Goal: Task Accomplishment & Management: Use online tool/utility

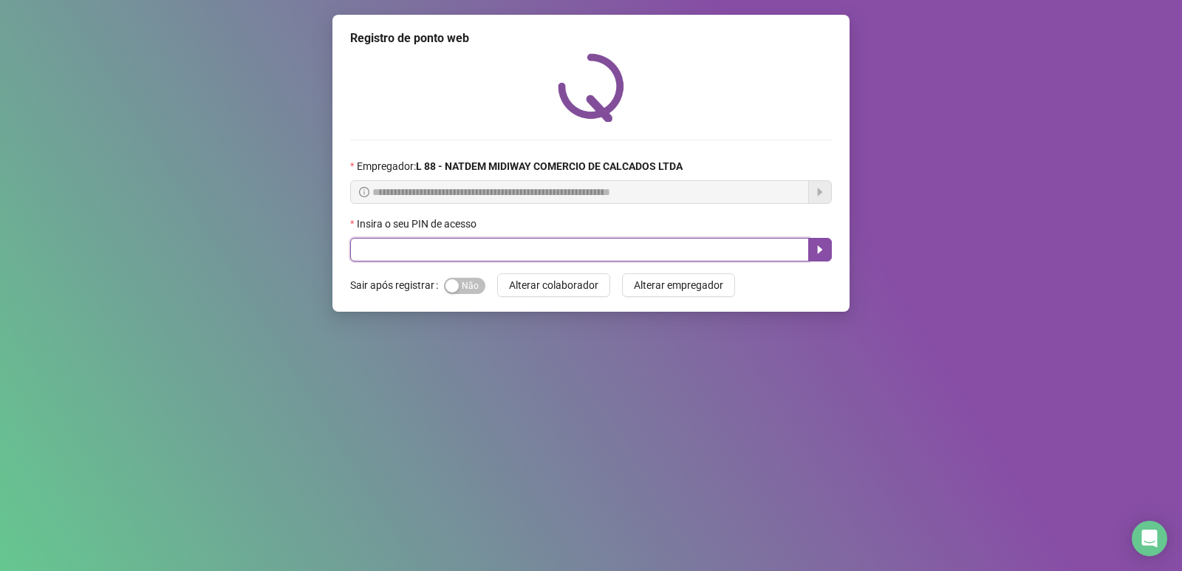
click at [638, 243] on input "text" at bounding box center [579, 250] width 459 height 24
type input "*****"
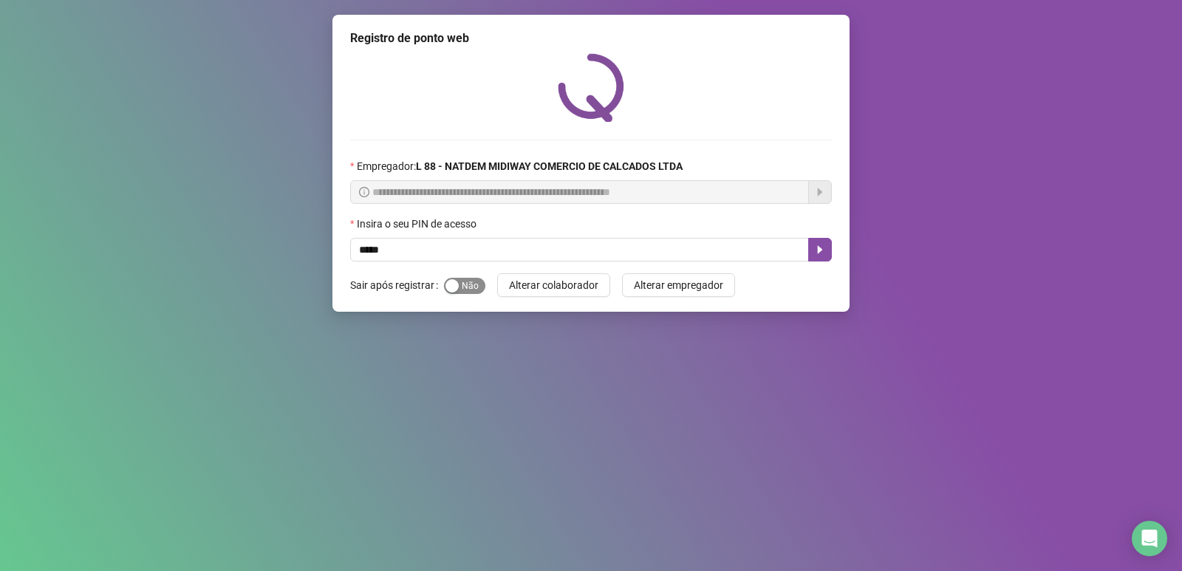
click at [466, 285] on span "Sim Não" at bounding box center [464, 286] width 41 height 16
click at [815, 259] on button "button" at bounding box center [821, 250] width 24 height 24
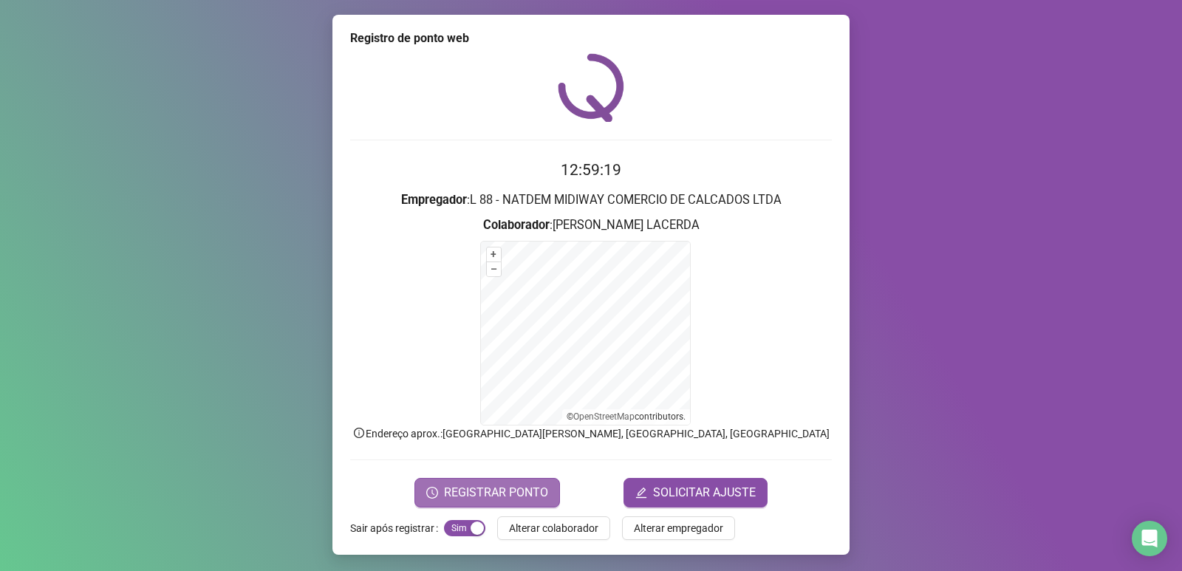
click at [528, 497] on span "REGISTRAR PONTO" at bounding box center [496, 493] width 104 height 18
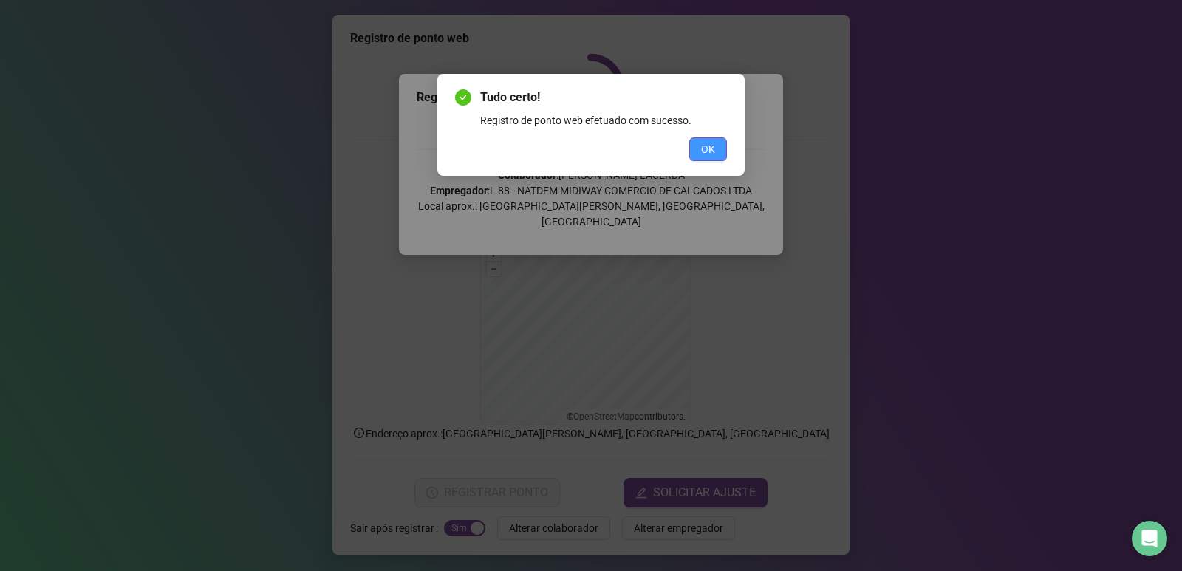
click at [707, 160] on button "OK" at bounding box center [709, 149] width 38 height 24
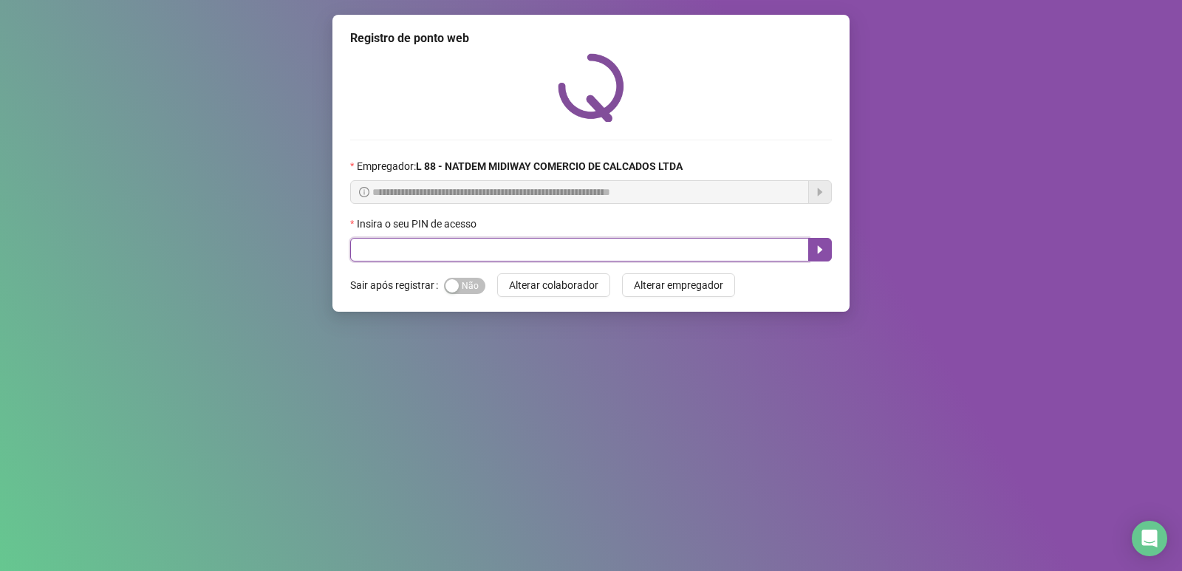
click at [506, 249] on input "text" at bounding box center [579, 250] width 459 height 24
type input "*****"
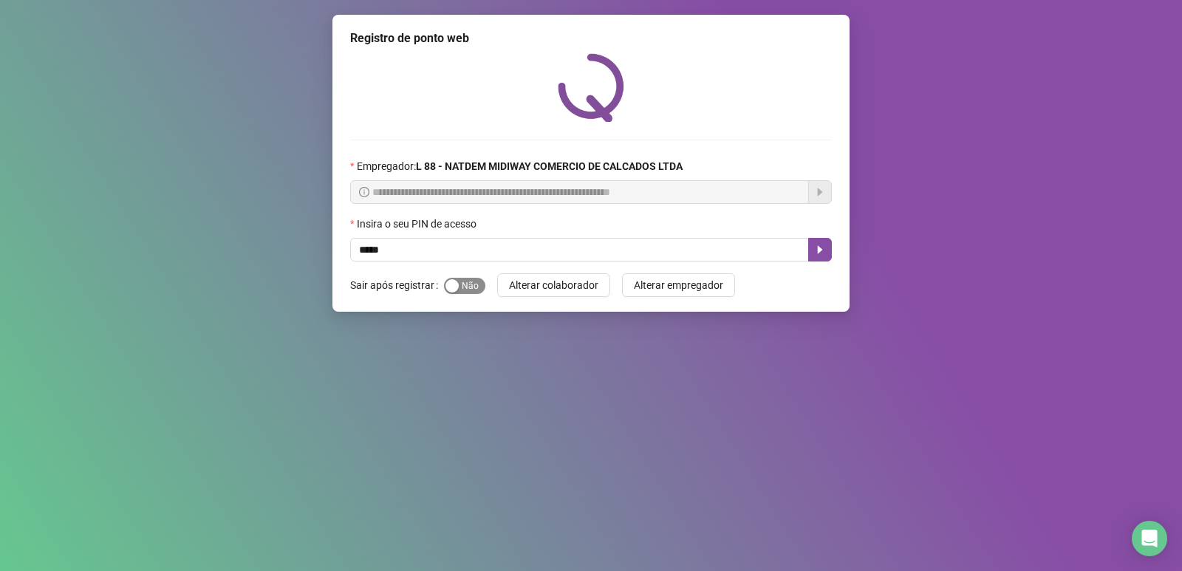
click at [473, 287] on span "Sim Não" at bounding box center [464, 286] width 41 height 16
click at [812, 252] on button "button" at bounding box center [821, 250] width 24 height 24
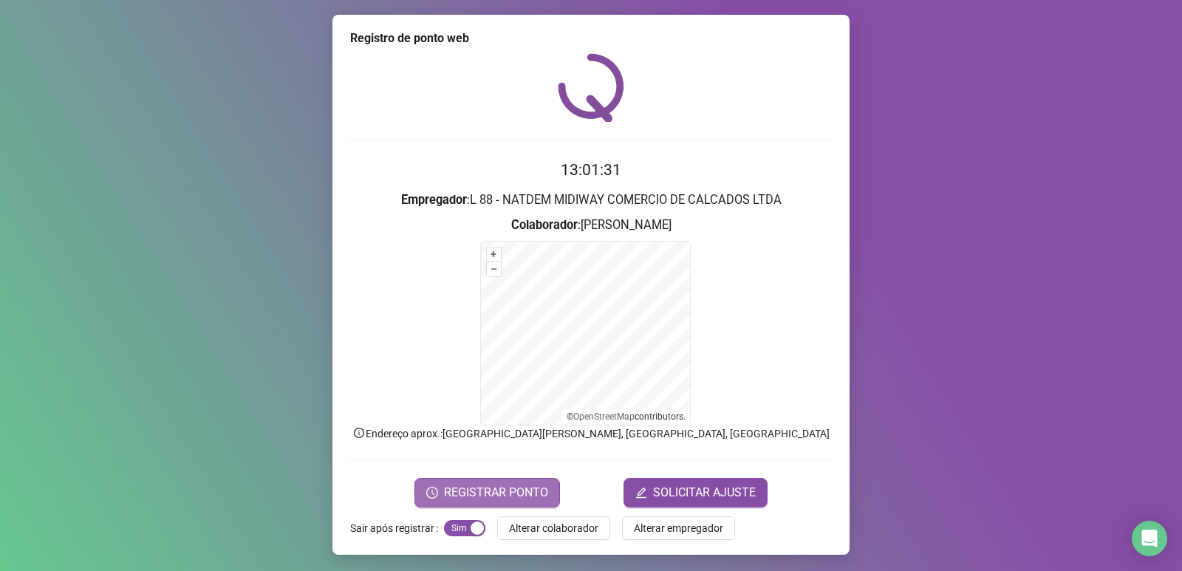
click at [534, 484] on span "REGISTRAR PONTO" at bounding box center [496, 493] width 104 height 18
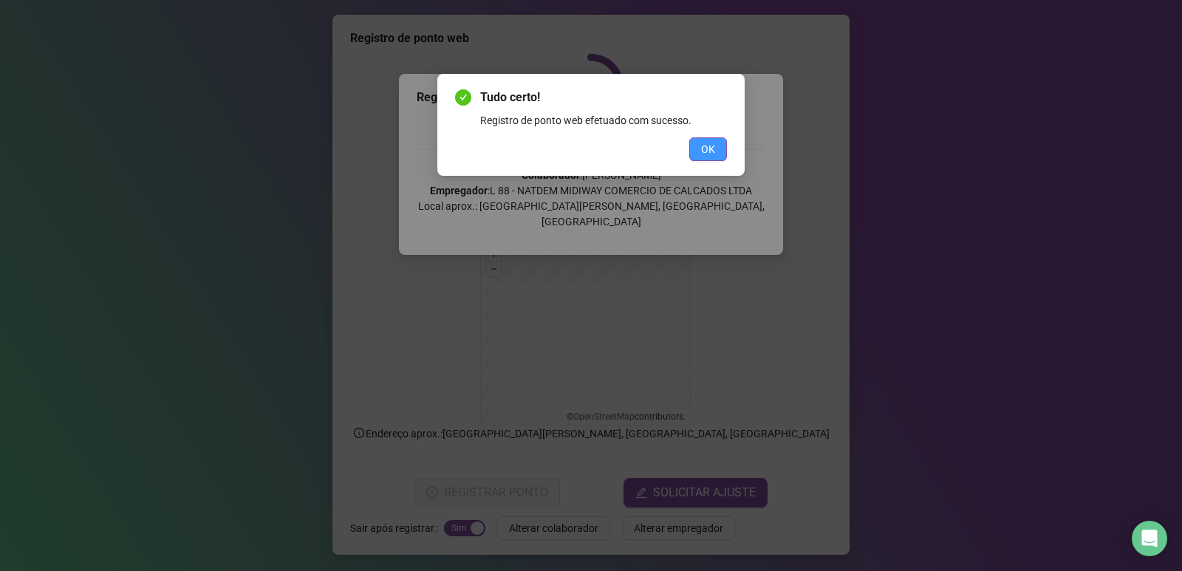
click at [714, 146] on span "OK" at bounding box center [708, 149] width 14 height 16
